Goal: Task Accomplishment & Management: Manage account settings

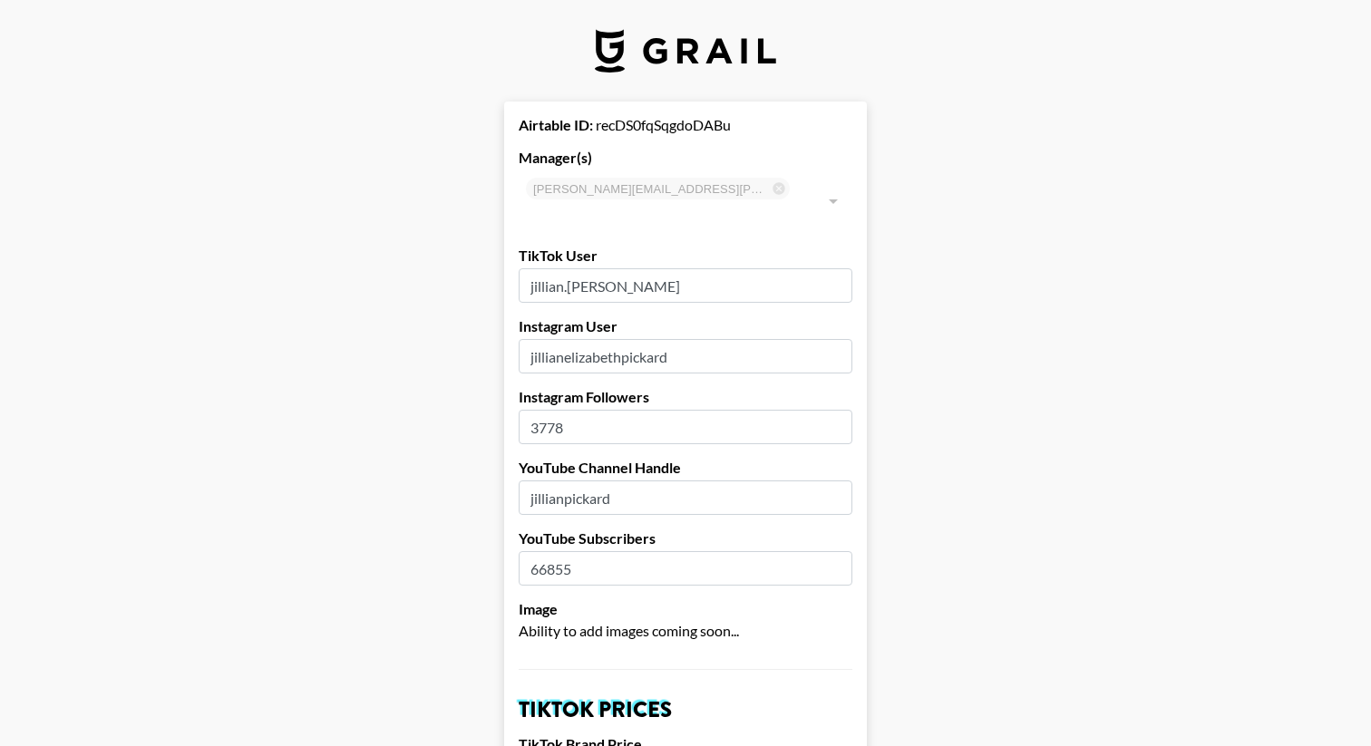
select select "USD"
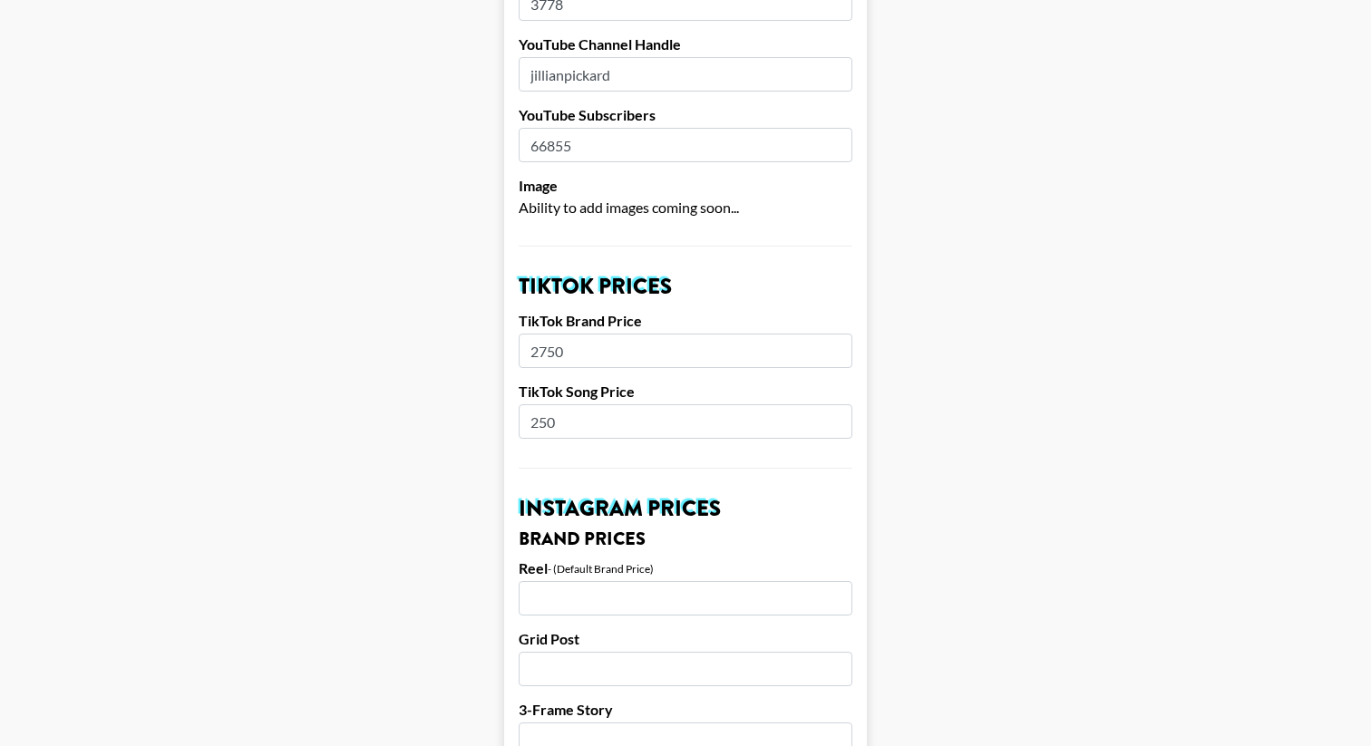
scroll to position [424, 0]
click at [547, 581] on input "number" at bounding box center [686, 597] width 334 height 34
type input "400"
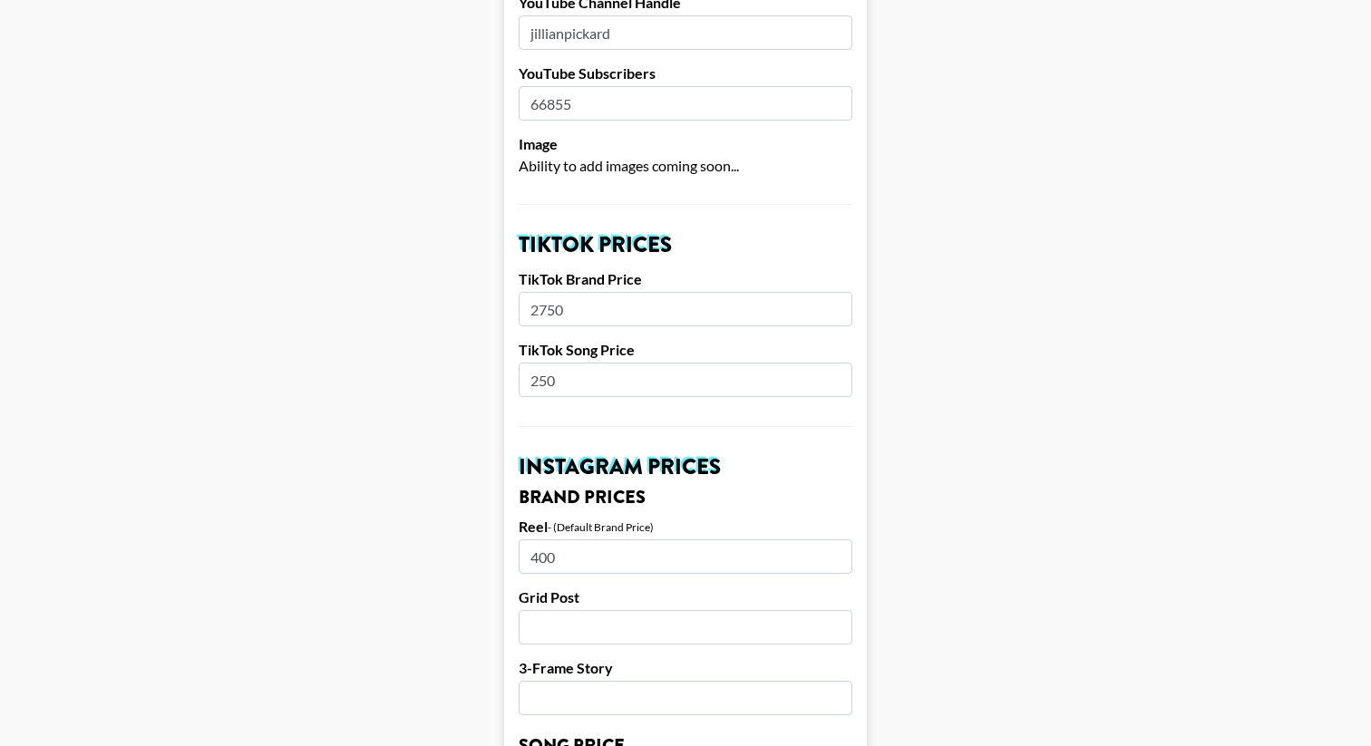
scroll to position [468, 0]
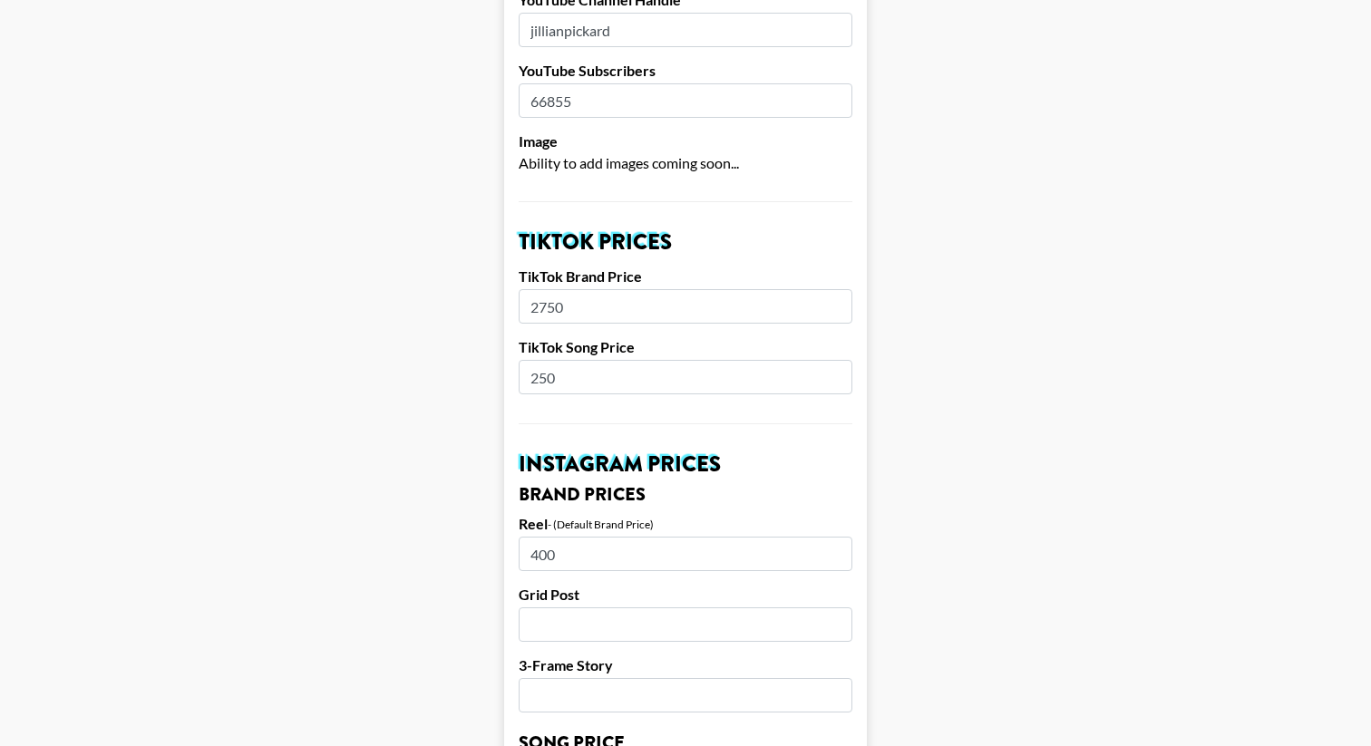
click at [573, 607] on input "number" at bounding box center [686, 624] width 334 height 34
type input "400"
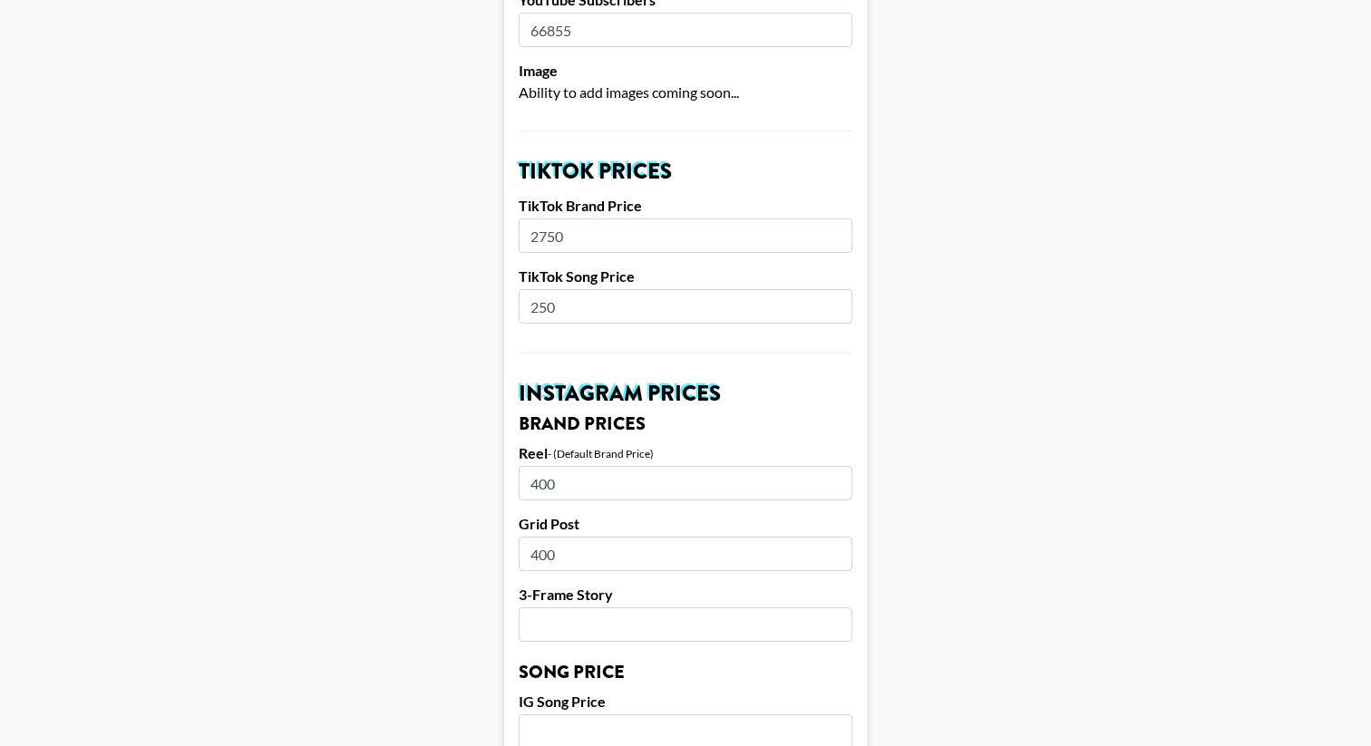
scroll to position [586, 0]
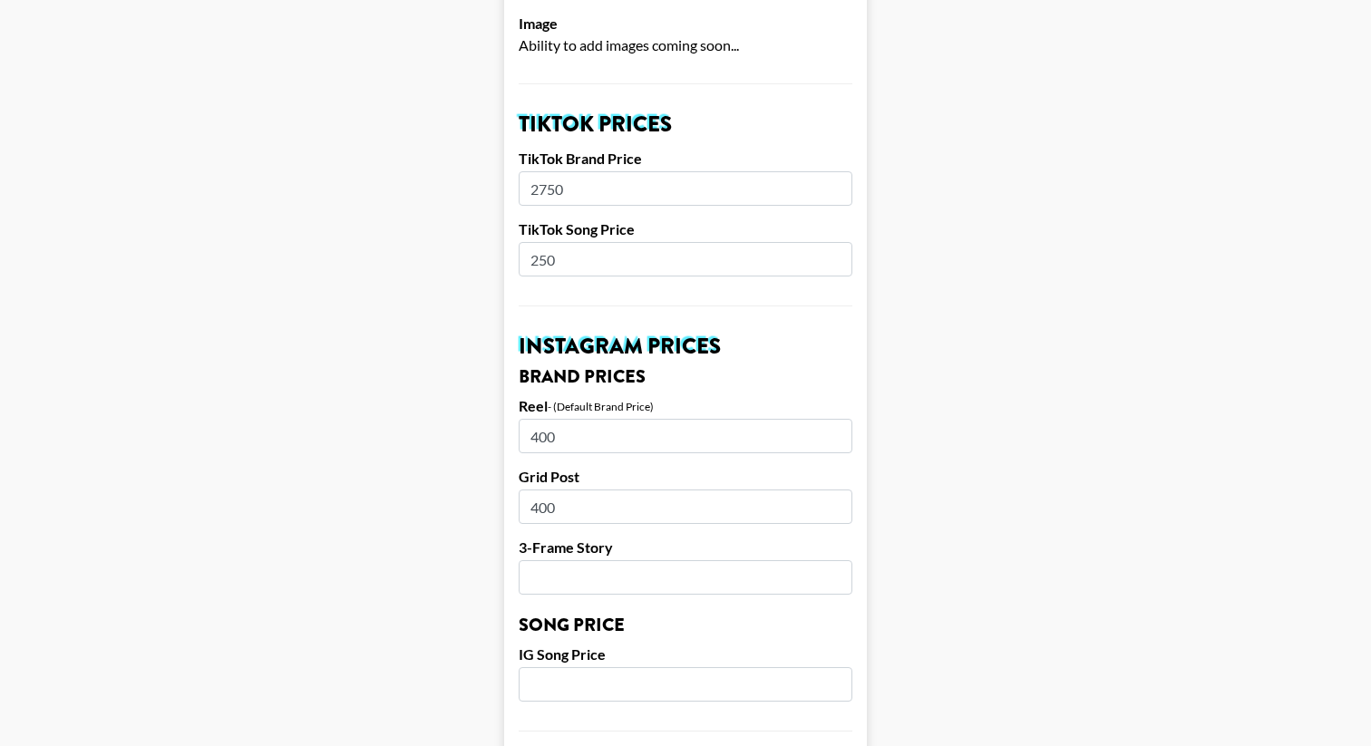
click at [557, 560] on input "number" at bounding box center [686, 577] width 334 height 34
type input "400"
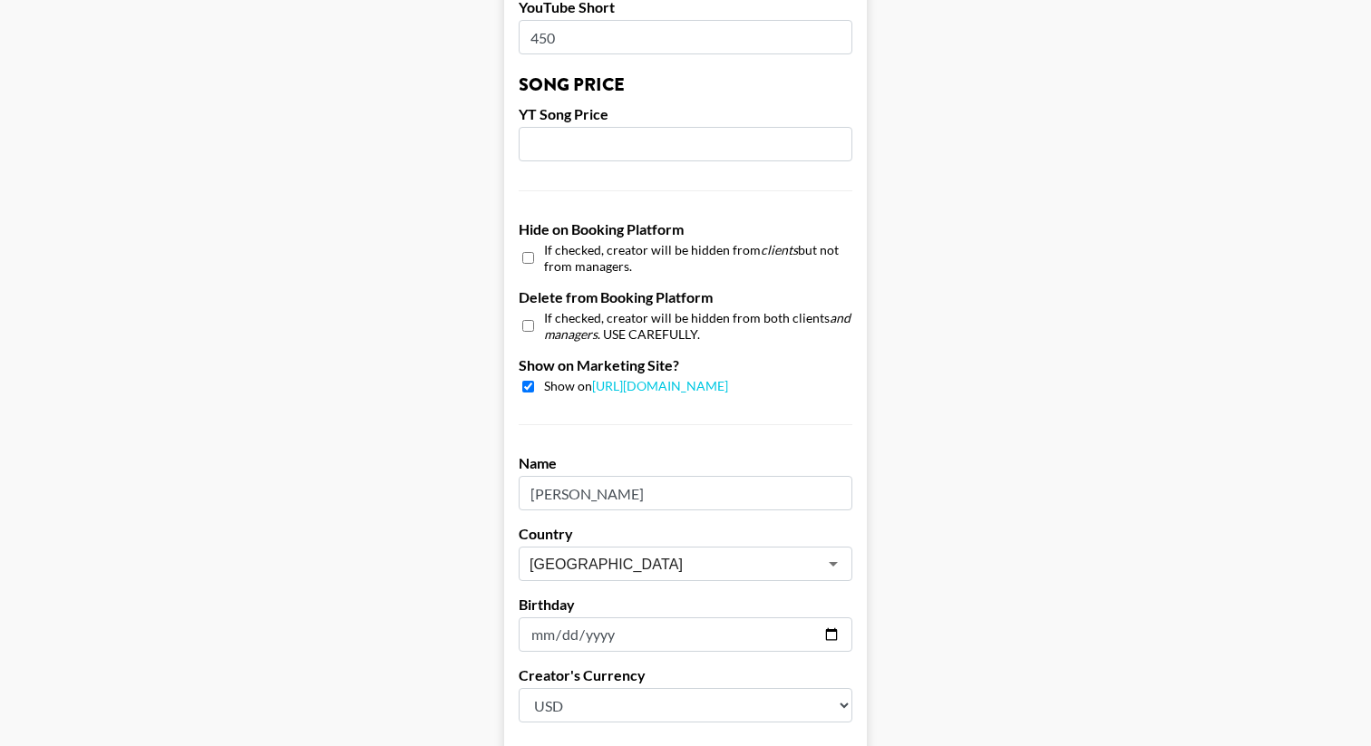
scroll to position [1618, 0]
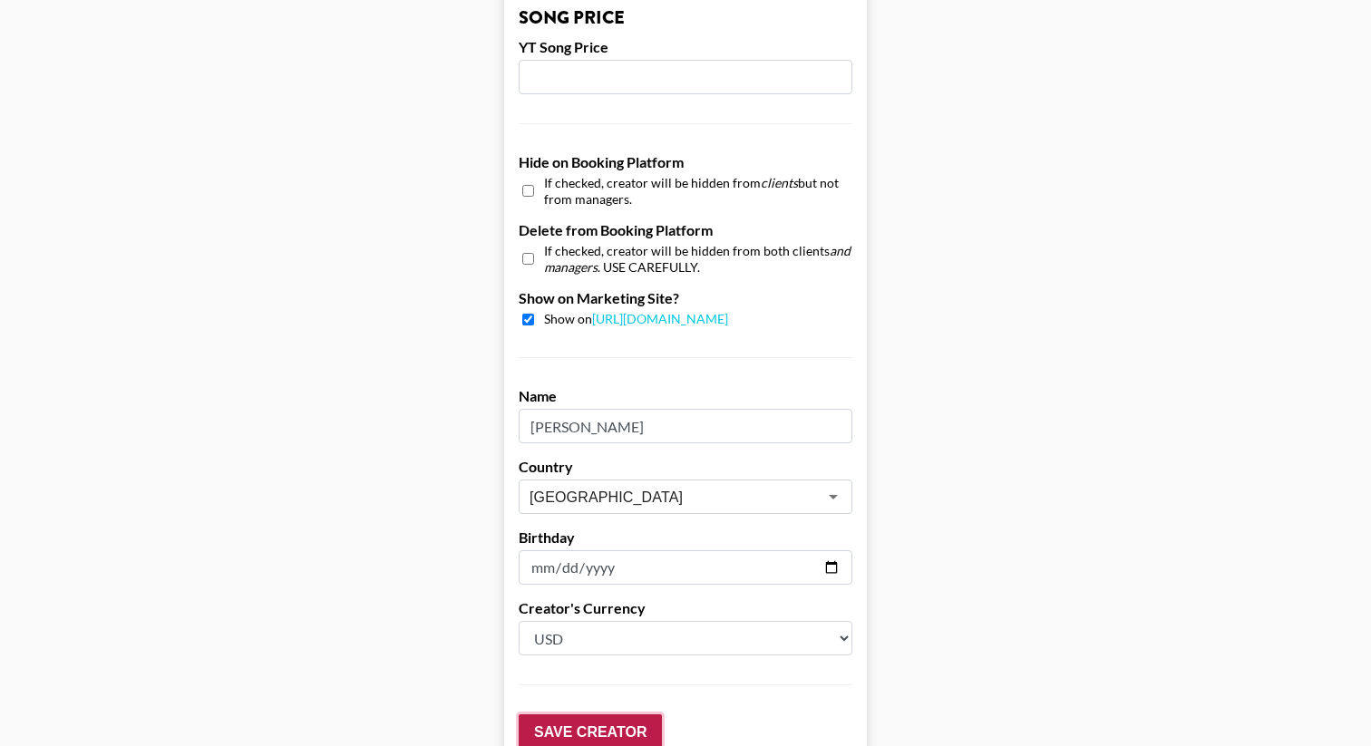
click at [567, 714] on input "Save Creator" at bounding box center [590, 732] width 143 height 36
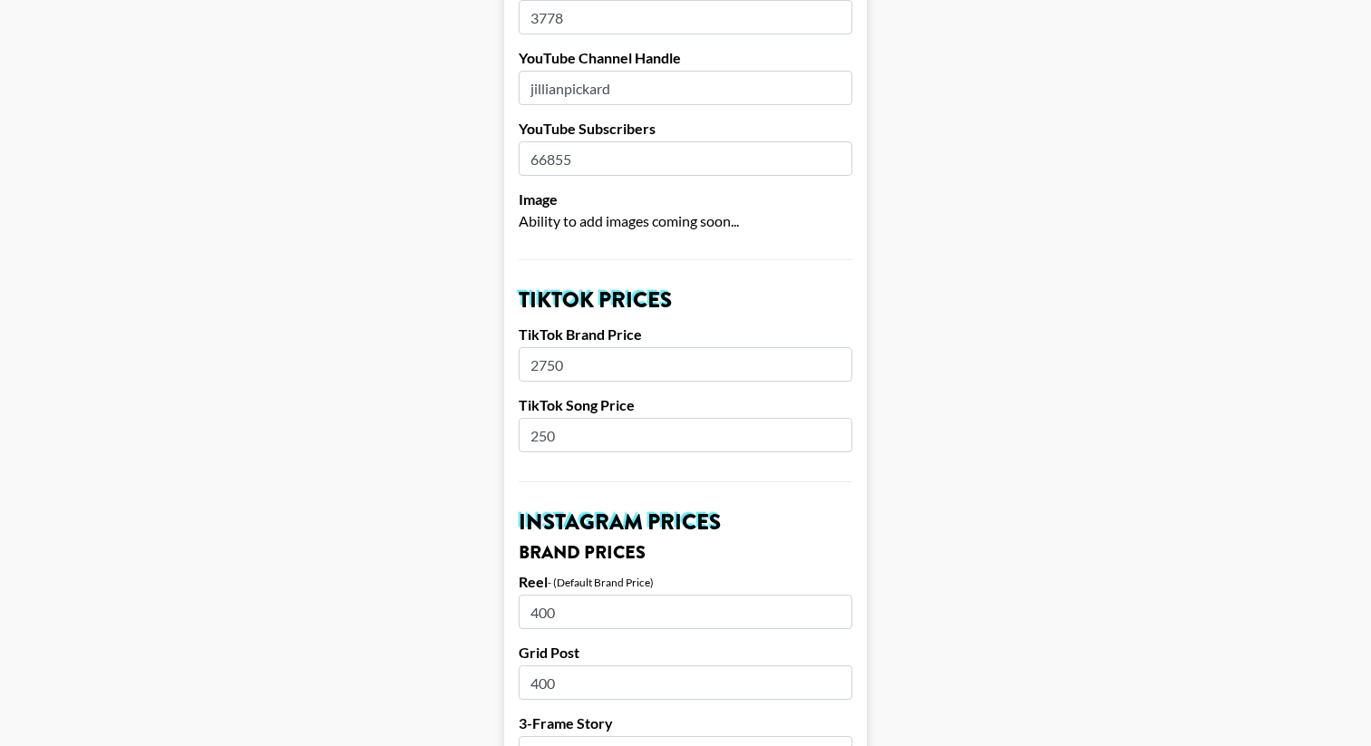
scroll to position [1125, 0]
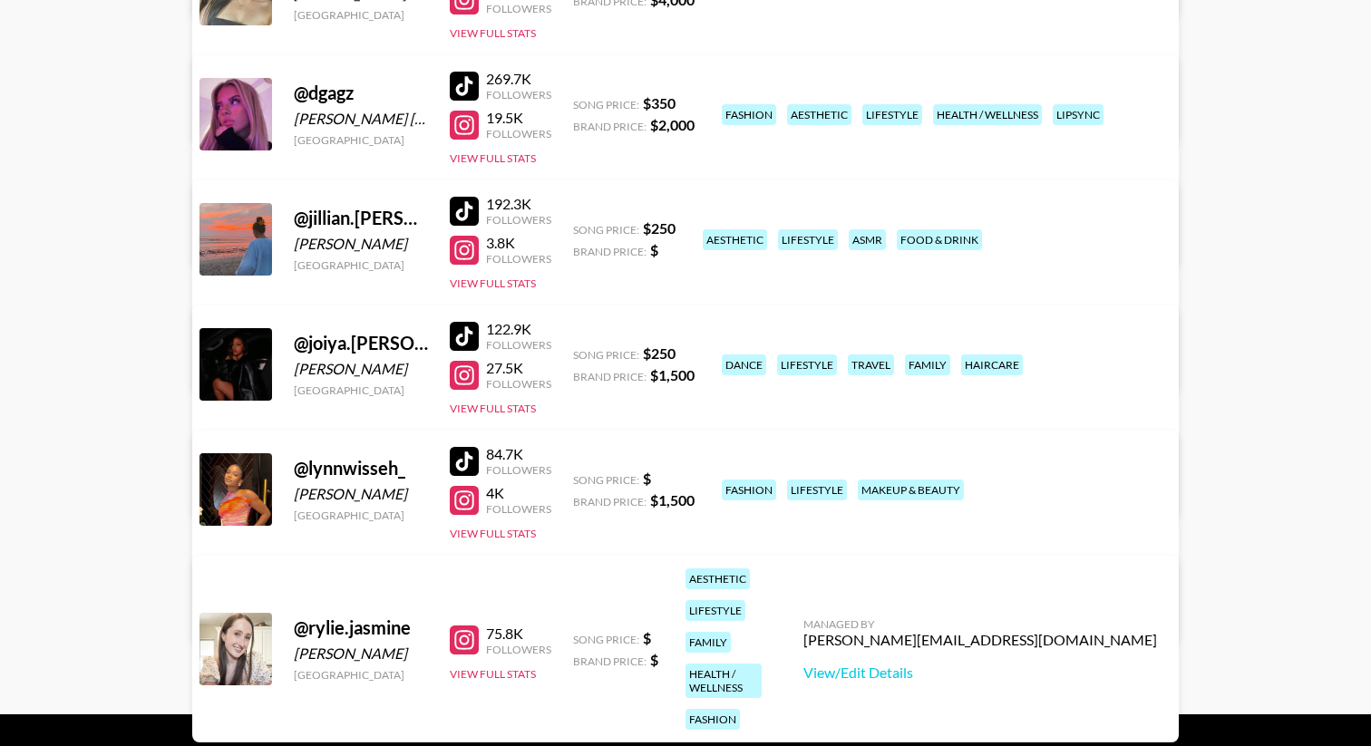
scroll to position [636, 0]
